Goal: Check status: Check status

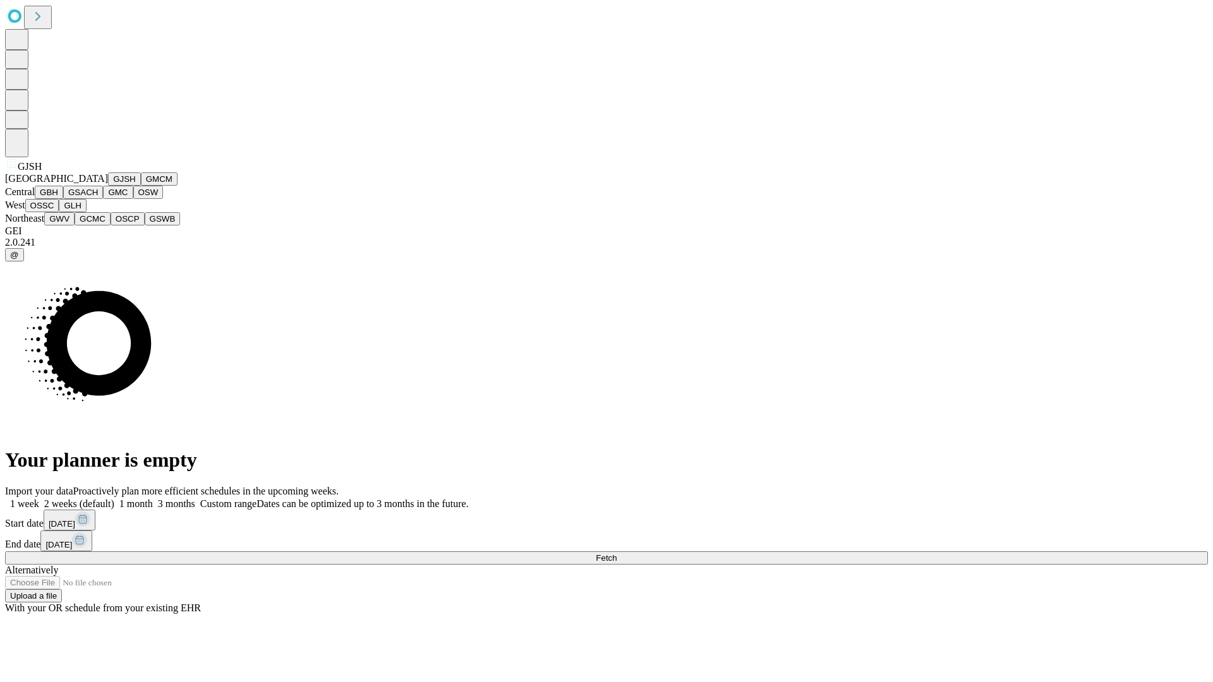
click at [108, 186] on button "GJSH" at bounding box center [124, 178] width 33 height 13
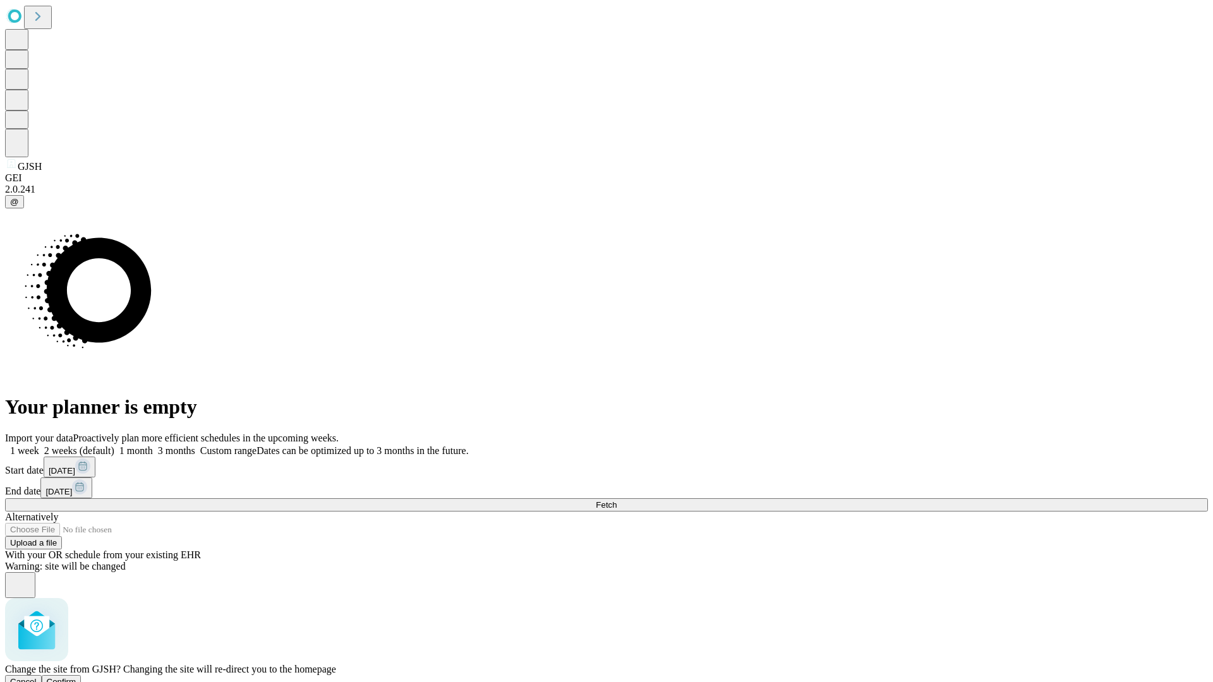
click at [76, 677] on span "Confirm" at bounding box center [62, 681] width 30 height 9
click at [153, 445] on label "1 month" at bounding box center [133, 450] width 39 height 11
click at [617, 500] on span "Fetch" at bounding box center [606, 504] width 21 height 9
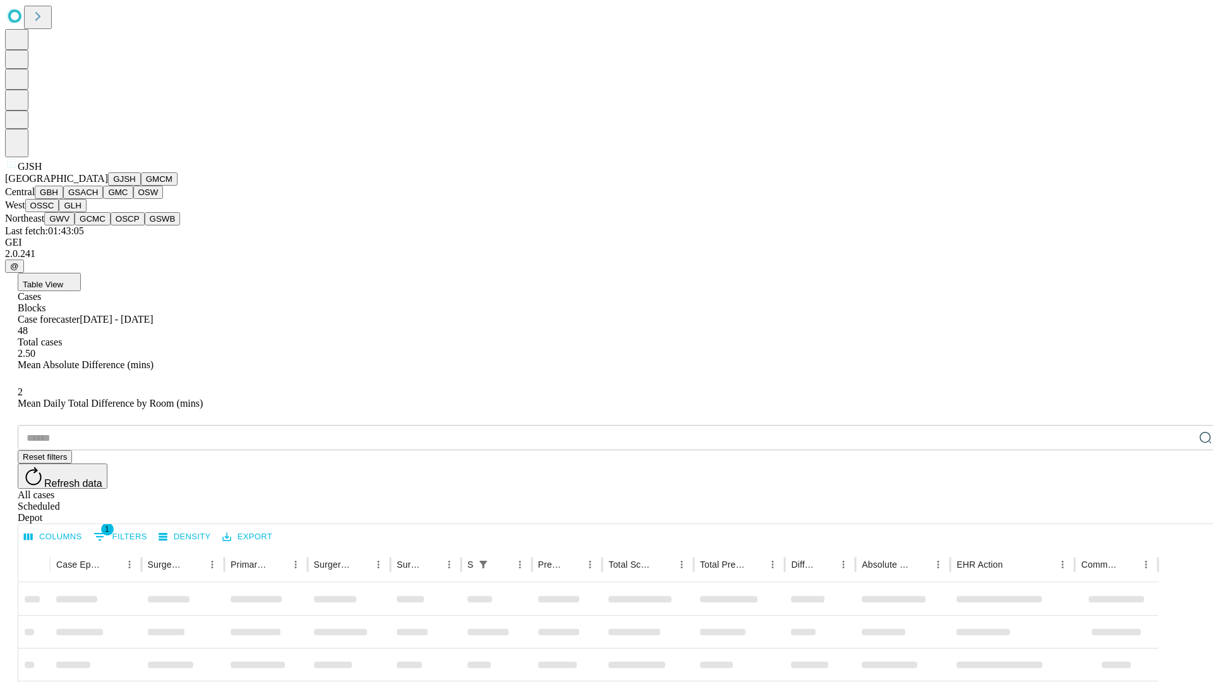
click at [141, 186] on button "GMCM" at bounding box center [159, 178] width 37 height 13
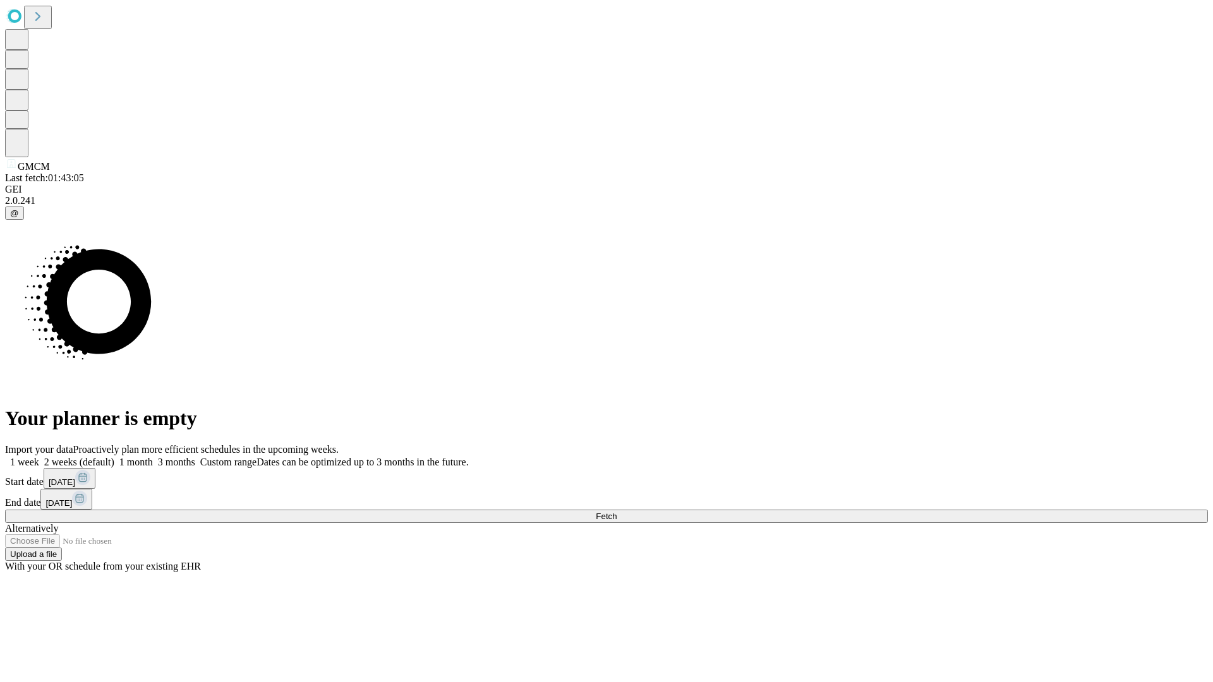
click at [153, 457] on label "1 month" at bounding box center [133, 462] width 39 height 11
click at [617, 512] on span "Fetch" at bounding box center [606, 516] width 21 height 9
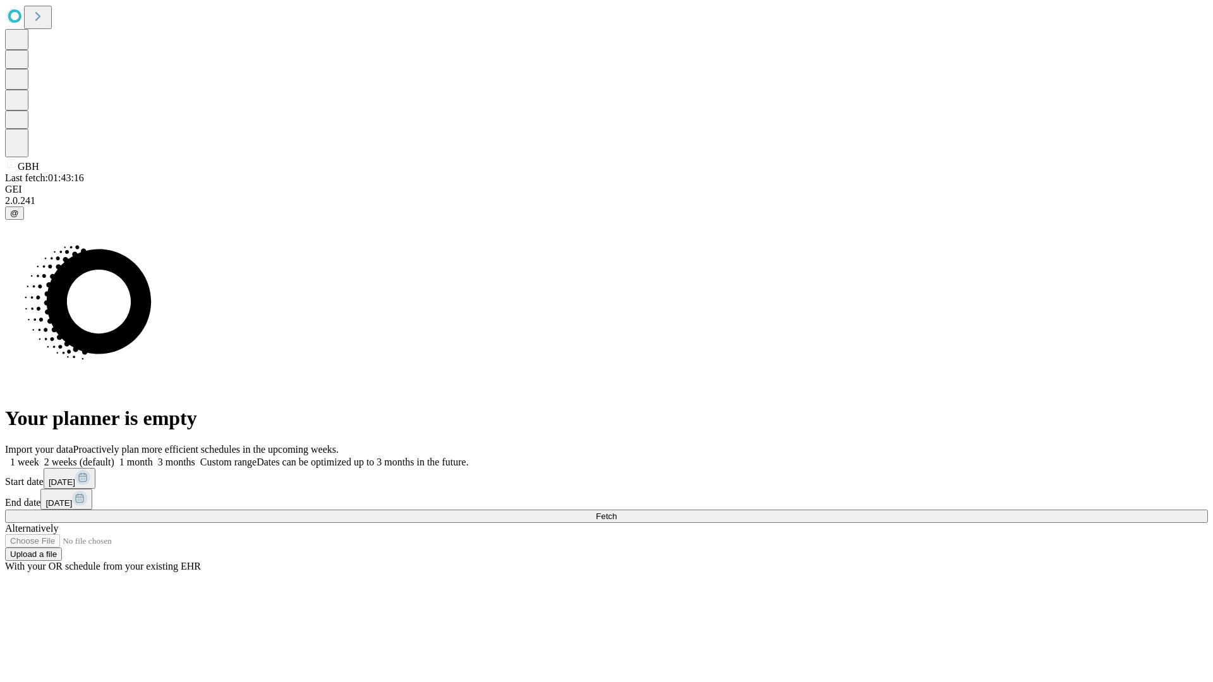
click at [153, 457] on label "1 month" at bounding box center [133, 462] width 39 height 11
click at [617, 512] on span "Fetch" at bounding box center [606, 516] width 21 height 9
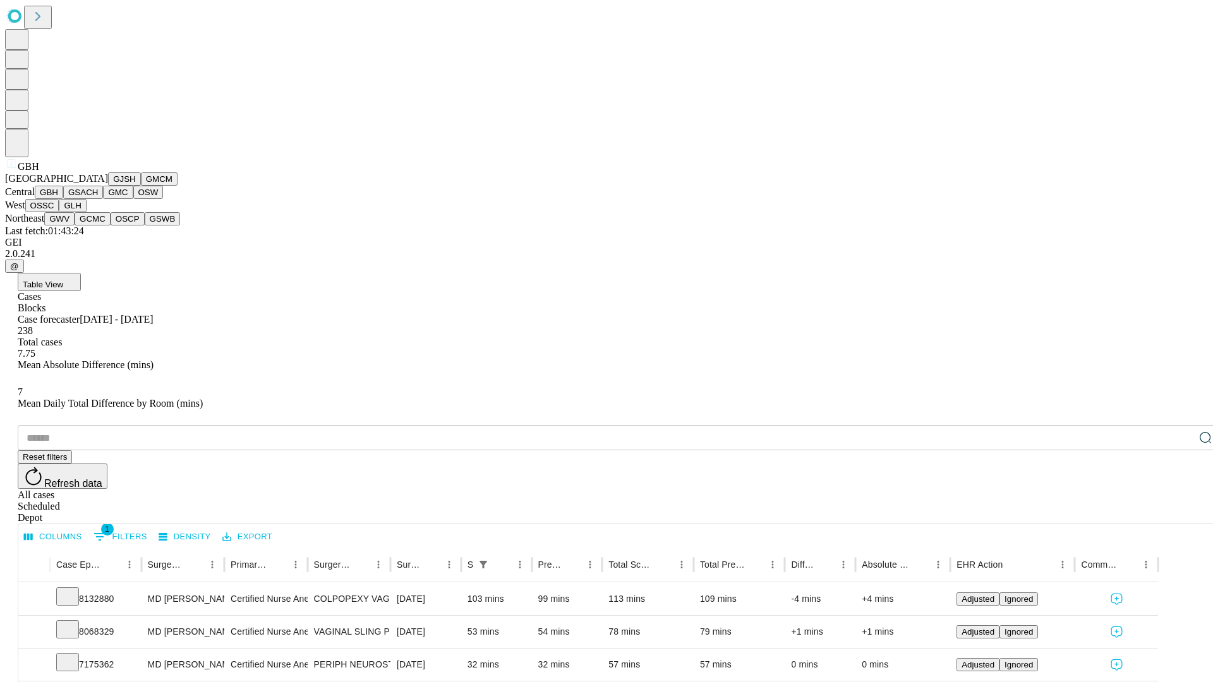
click at [98, 199] on button "GSACH" at bounding box center [83, 192] width 40 height 13
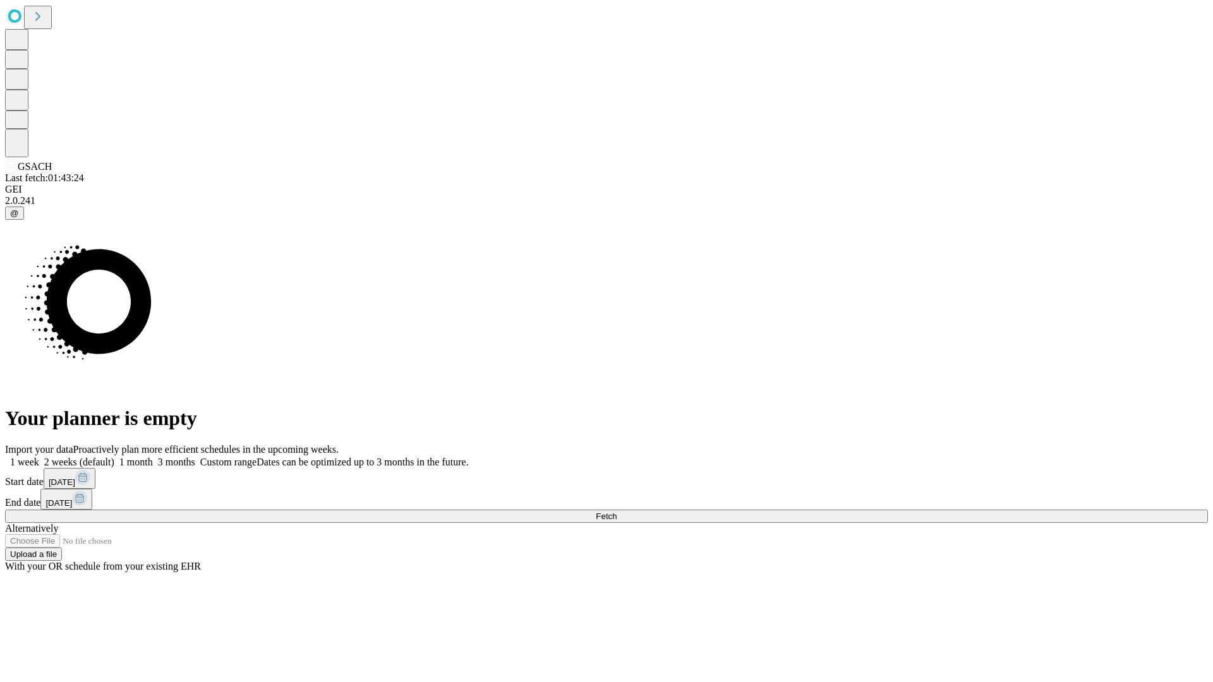
click at [153, 457] on label "1 month" at bounding box center [133, 462] width 39 height 11
click at [617, 512] on span "Fetch" at bounding box center [606, 516] width 21 height 9
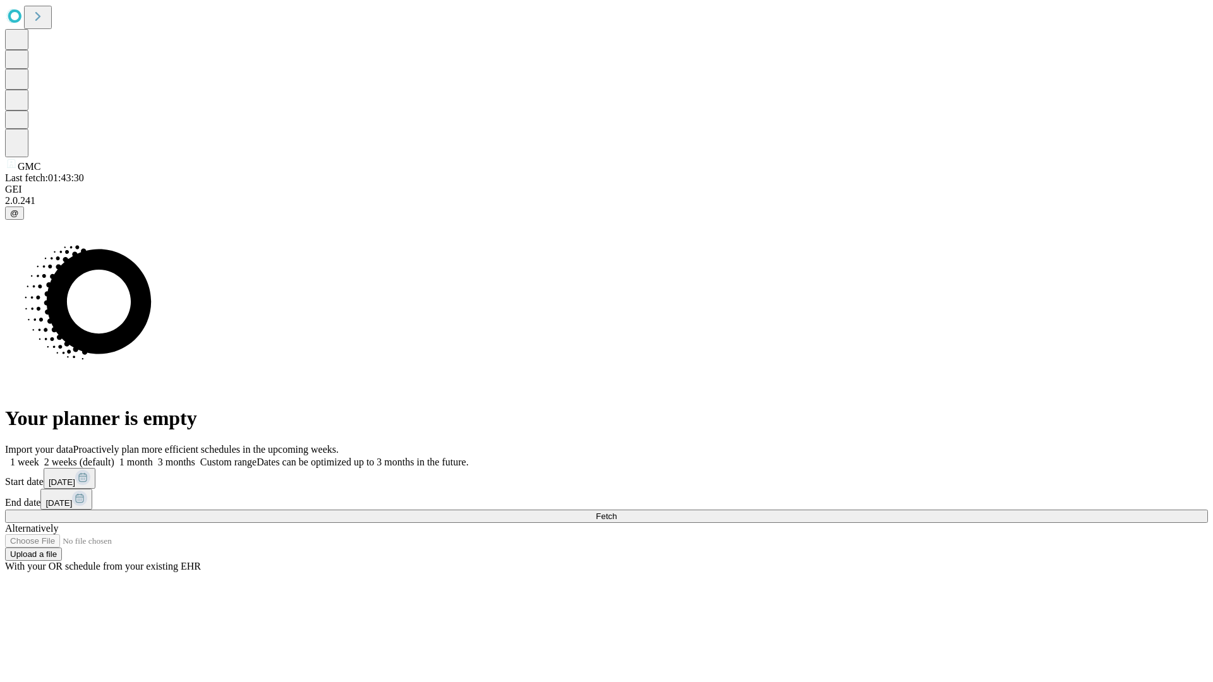
click at [153, 457] on label "1 month" at bounding box center [133, 462] width 39 height 11
click at [617, 512] on span "Fetch" at bounding box center [606, 516] width 21 height 9
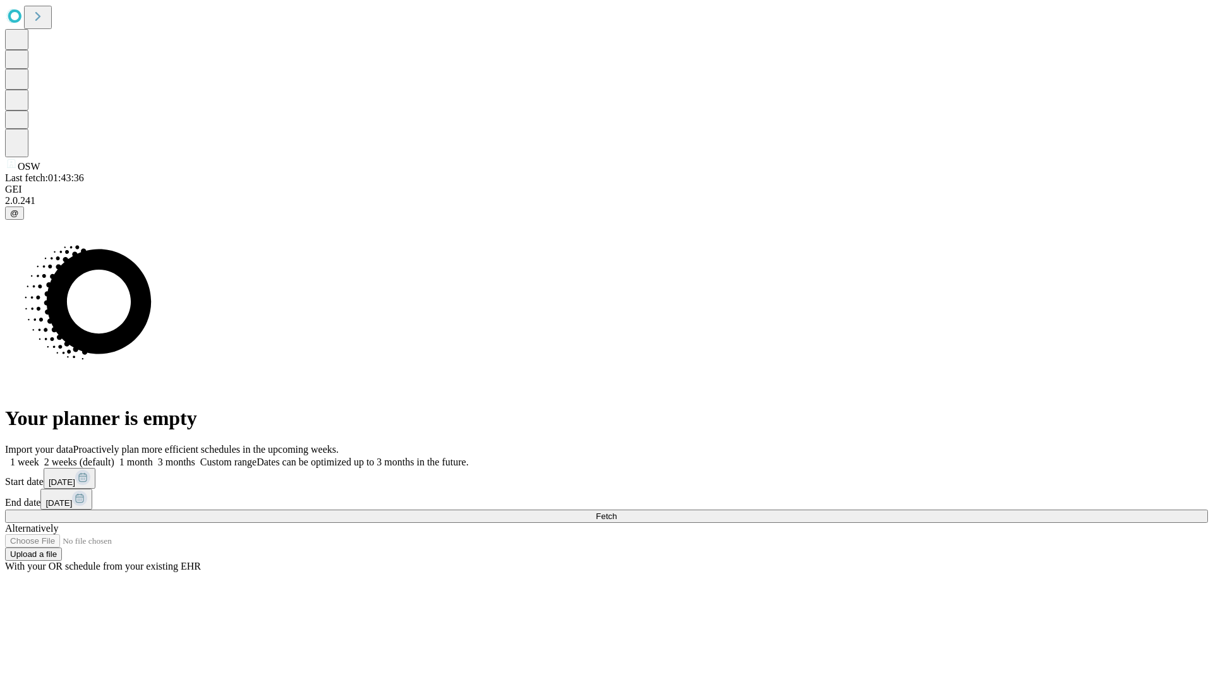
click at [153, 457] on label "1 month" at bounding box center [133, 462] width 39 height 11
click at [617, 512] on span "Fetch" at bounding box center [606, 516] width 21 height 9
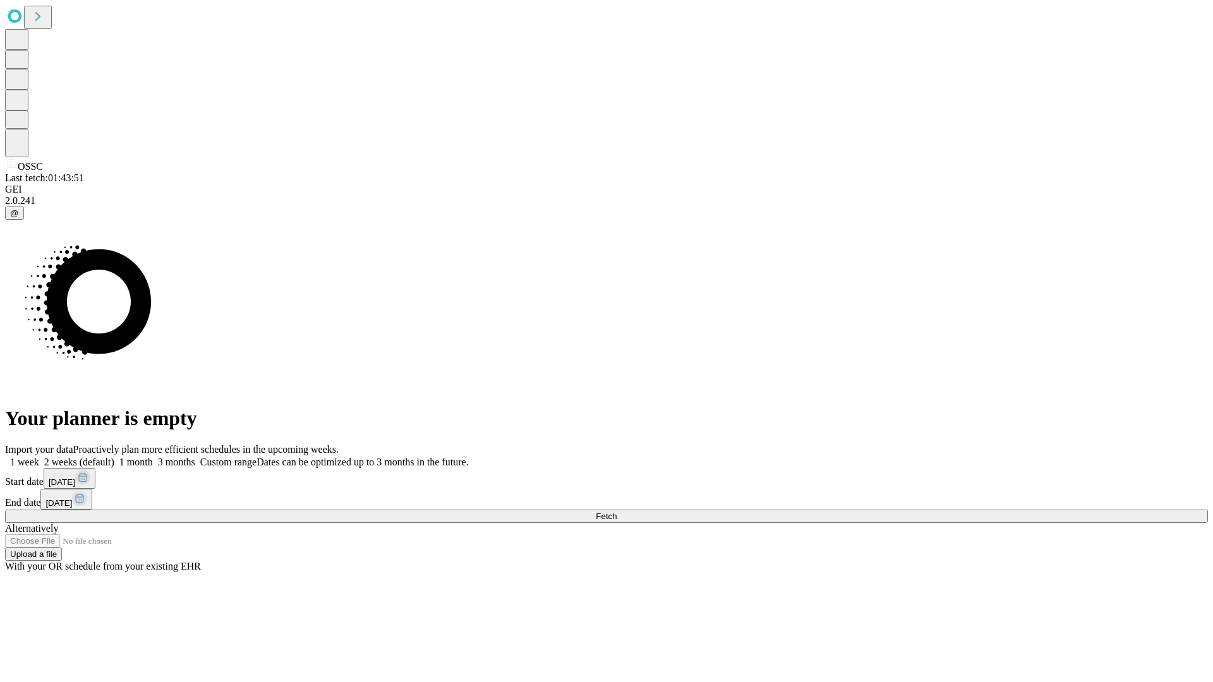
click at [153, 457] on label "1 month" at bounding box center [133, 462] width 39 height 11
click at [617, 512] on span "Fetch" at bounding box center [606, 516] width 21 height 9
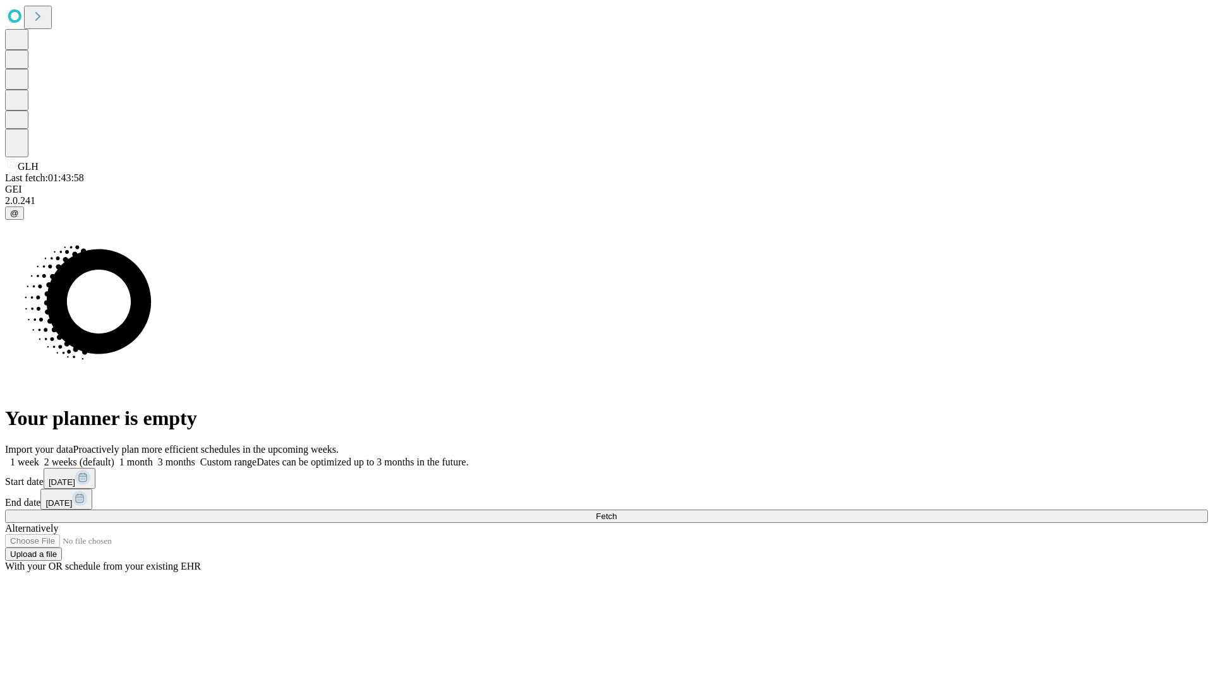
click at [153, 457] on label "1 month" at bounding box center [133, 462] width 39 height 11
click at [617, 512] on span "Fetch" at bounding box center [606, 516] width 21 height 9
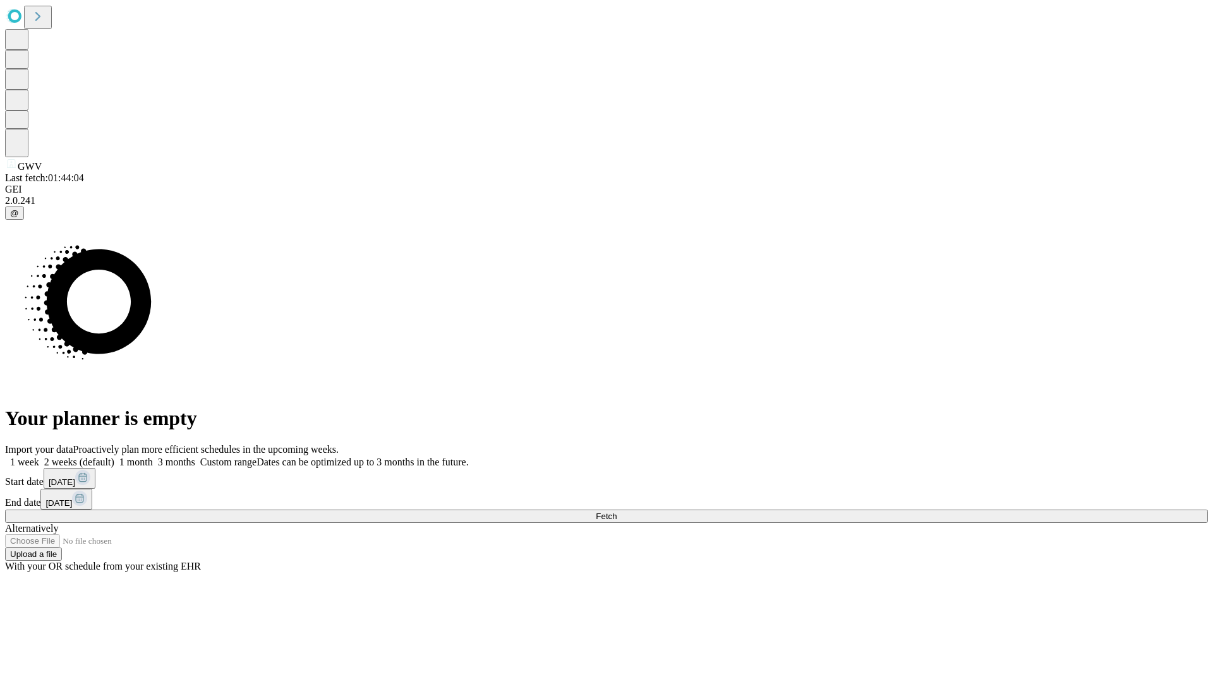
click at [153, 457] on label "1 month" at bounding box center [133, 462] width 39 height 11
click at [617, 512] on span "Fetch" at bounding box center [606, 516] width 21 height 9
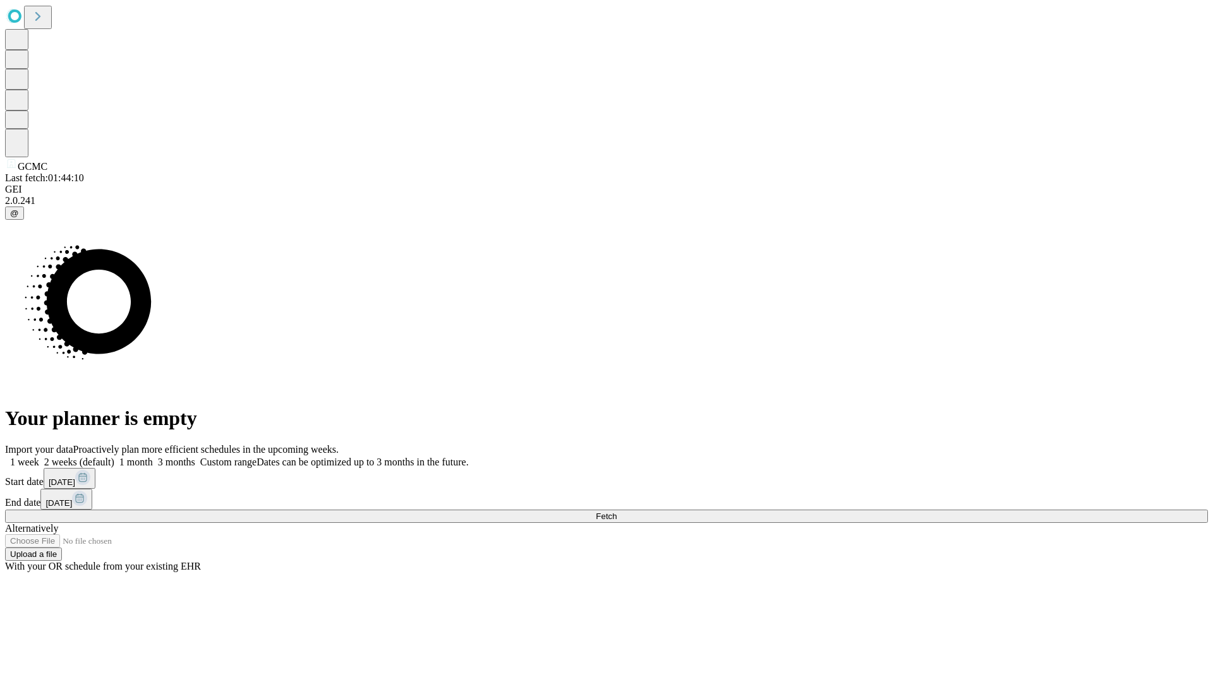
click at [153, 457] on label "1 month" at bounding box center [133, 462] width 39 height 11
click at [617, 512] on span "Fetch" at bounding box center [606, 516] width 21 height 9
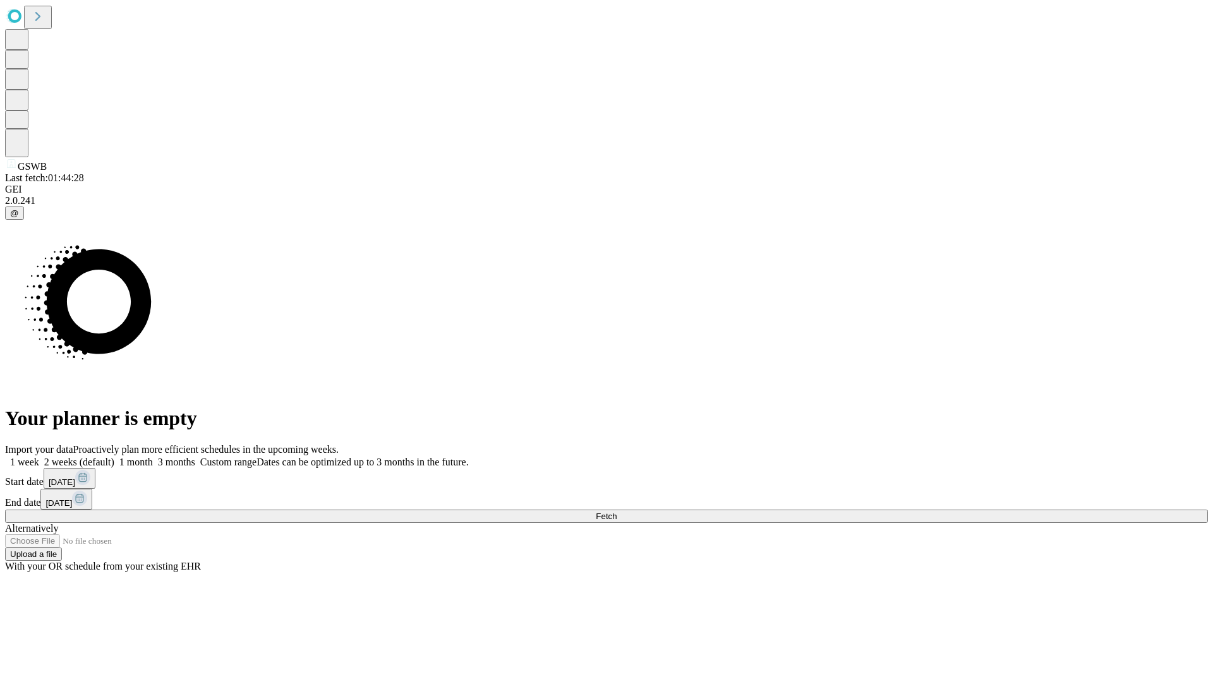
click at [153, 457] on label "1 month" at bounding box center [133, 462] width 39 height 11
click at [617, 512] on span "Fetch" at bounding box center [606, 516] width 21 height 9
